Goal: Task Accomplishment & Management: Manage account settings

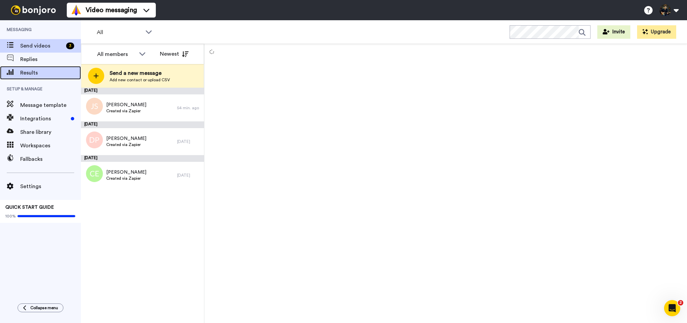
click at [20, 74] on span "Results" at bounding box center [50, 73] width 61 height 8
